Goal: Complete application form

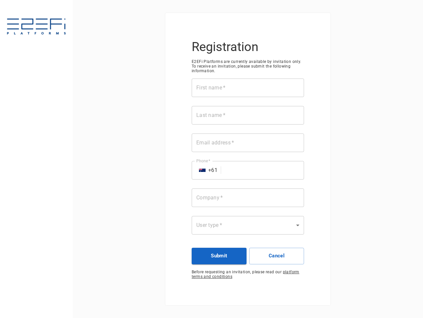
click at [212, 159] on div "First name   * First name   * Last name   * Last name   * Email address   * Ema…" at bounding box center [248, 160] width 112 height 164
click at [248, 88] on input "First name   *" at bounding box center [248, 87] width 112 height 19
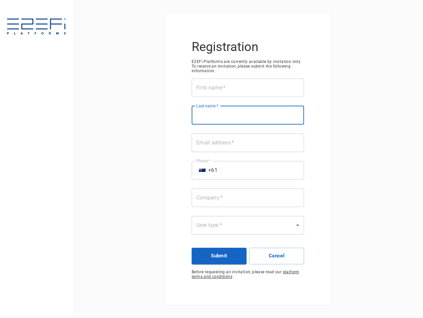
click at [248, 115] on input "Last name   *" at bounding box center [248, 115] width 112 height 19
click at [248, 143] on input "Email address   *" at bounding box center [248, 142] width 112 height 19
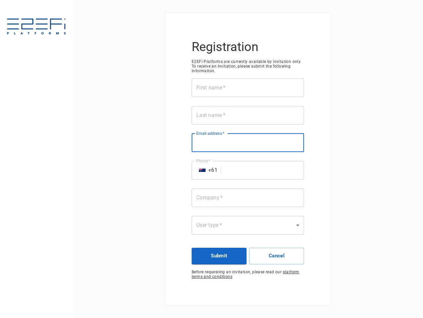
click at [248, 170] on input "Phone   *" at bounding box center [264, 170] width 80 height 19
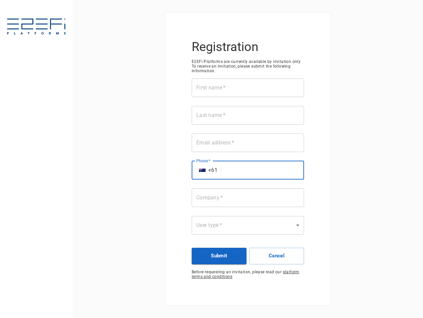
click at [202, 170] on img "Select country" at bounding box center [202, 169] width 7 height 3
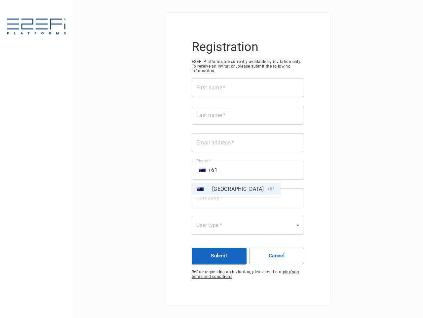
click at [248, 197] on div at bounding box center [211, 159] width 423 height 318
click at [248, 225] on div at bounding box center [211, 159] width 423 height 318
click at [219, 256] on button "Submit" at bounding box center [219, 255] width 55 height 17
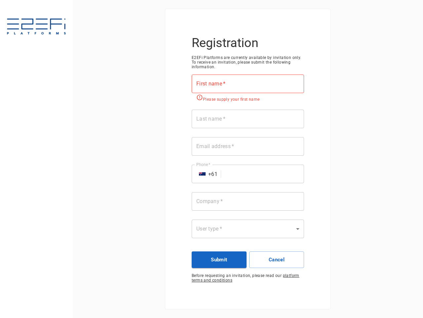
click at [277, 256] on button "Cancel" at bounding box center [276, 259] width 55 height 17
